Goal: Information Seeking & Learning: Compare options

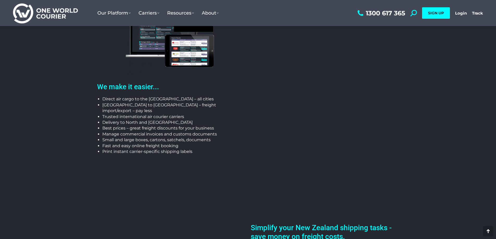
scroll to position [130, 0]
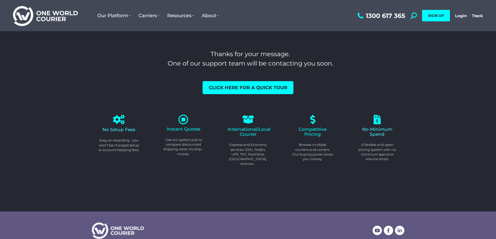
click at [182, 120] on icon at bounding box center [183, 120] width 10 height 10
click at [182, 155] on p "Use our system just to compare discounted shipping rates. No ship - no pay." at bounding box center [183, 147] width 41 height 19
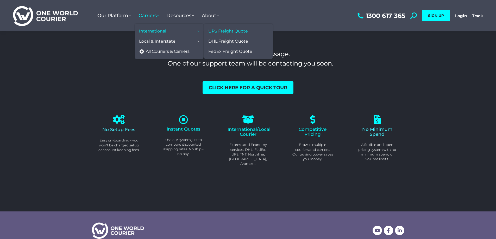
click at [221, 30] on span "UPS Freight Quote" at bounding box center [228, 31] width 40 height 5
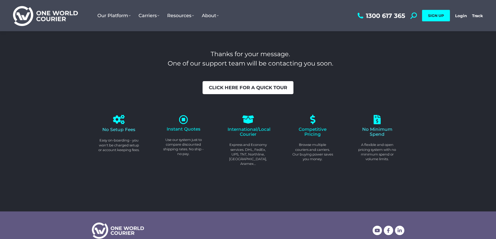
click at [238, 89] on span "Click here for a quick tour" at bounding box center [248, 87] width 78 height 5
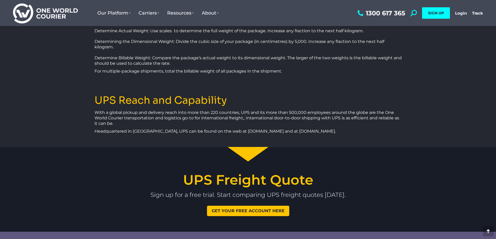
scroll to position [1016, 0]
